Goal: Task Accomplishment & Management: Use online tool/utility

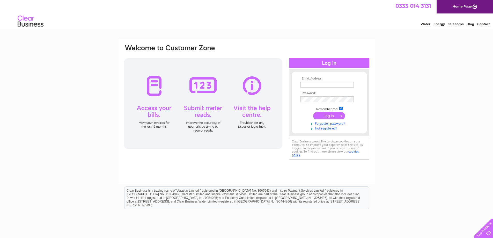
type input "southernplumbingandheating@gmail.com"
click at [326, 116] on input "submit" at bounding box center [329, 115] width 32 height 7
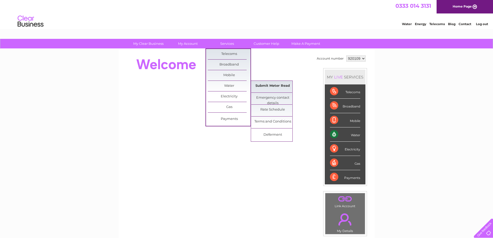
click at [265, 85] on link "Submit Meter Read" at bounding box center [272, 86] width 43 height 10
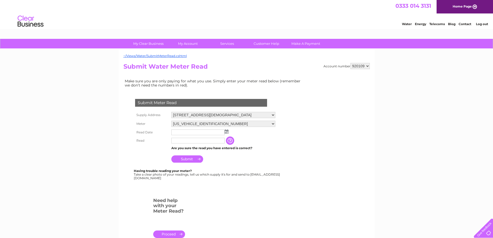
click at [227, 132] on img at bounding box center [227, 131] width 4 height 4
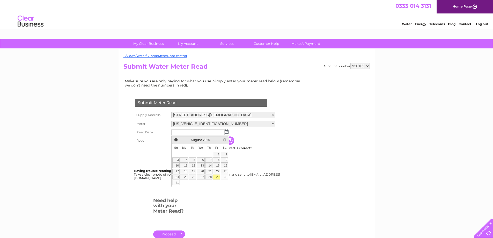
click at [217, 177] on link "29" at bounding box center [216, 176] width 7 height 5
type input "[DATE]"
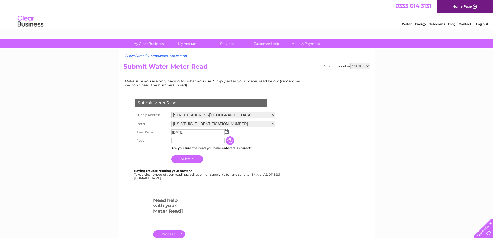
click at [193, 142] on input "text" at bounding box center [197, 141] width 53 height 6
type input "334"
click at [188, 157] on input "Submit" at bounding box center [187, 159] width 32 height 7
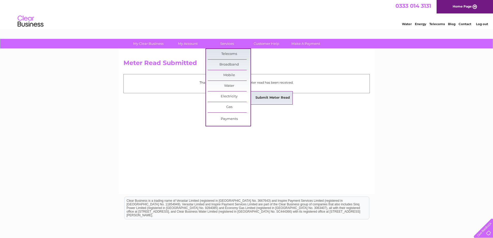
click at [266, 98] on link "Submit Meter Read" at bounding box center [272, 98] width 43 height 10
